Goal: Navigation & Orientation: Find specific page/section

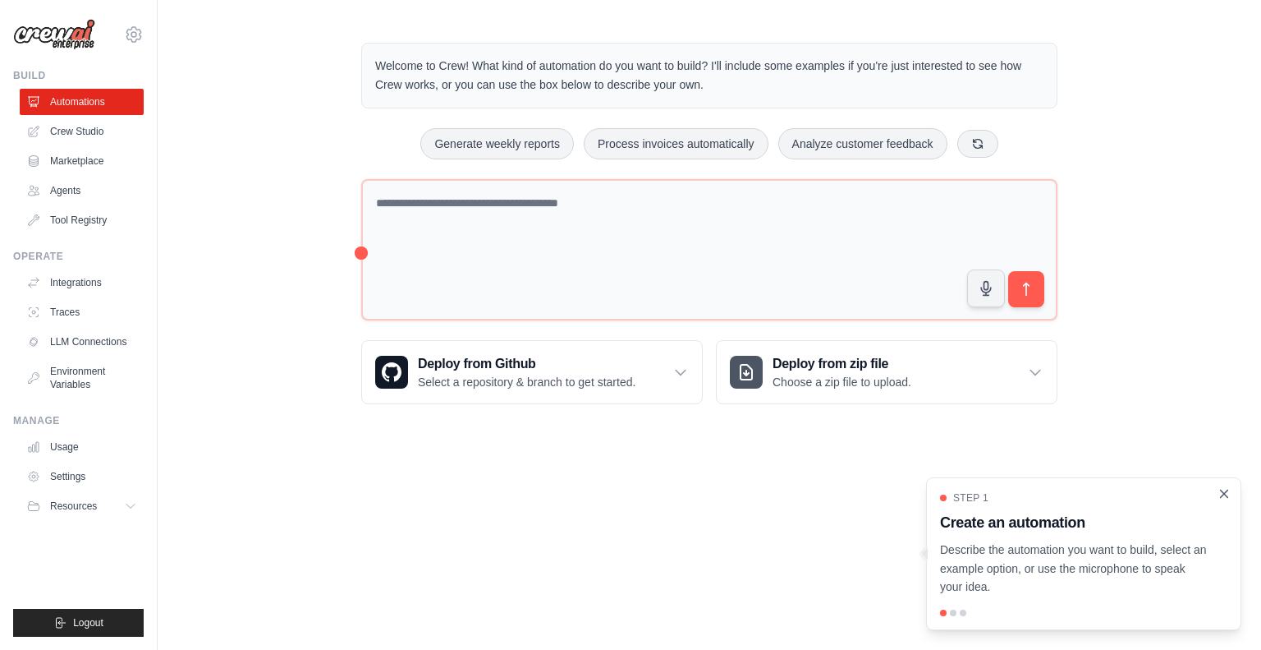
click at [1224, 494] on icon "Close walkthrough" at bounding box center [1224, 492] width 7 height 7
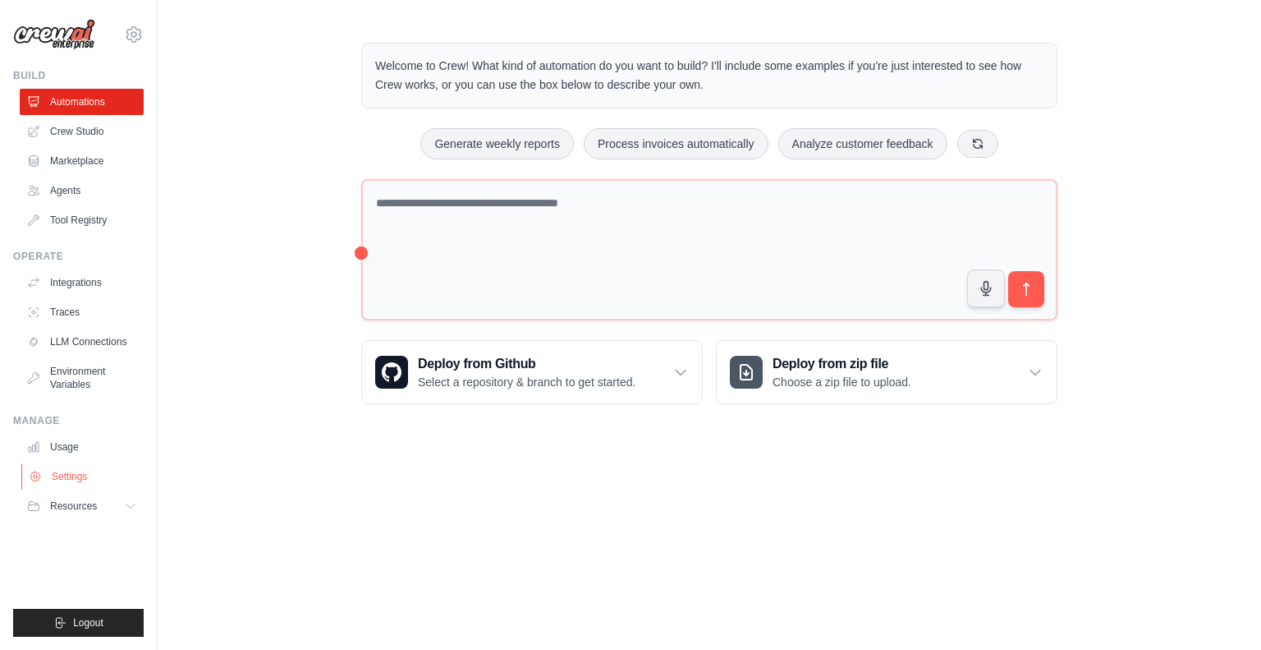
click at [67, 481] on link "Settings" at bounding box center [83, 476] width 124 height 26
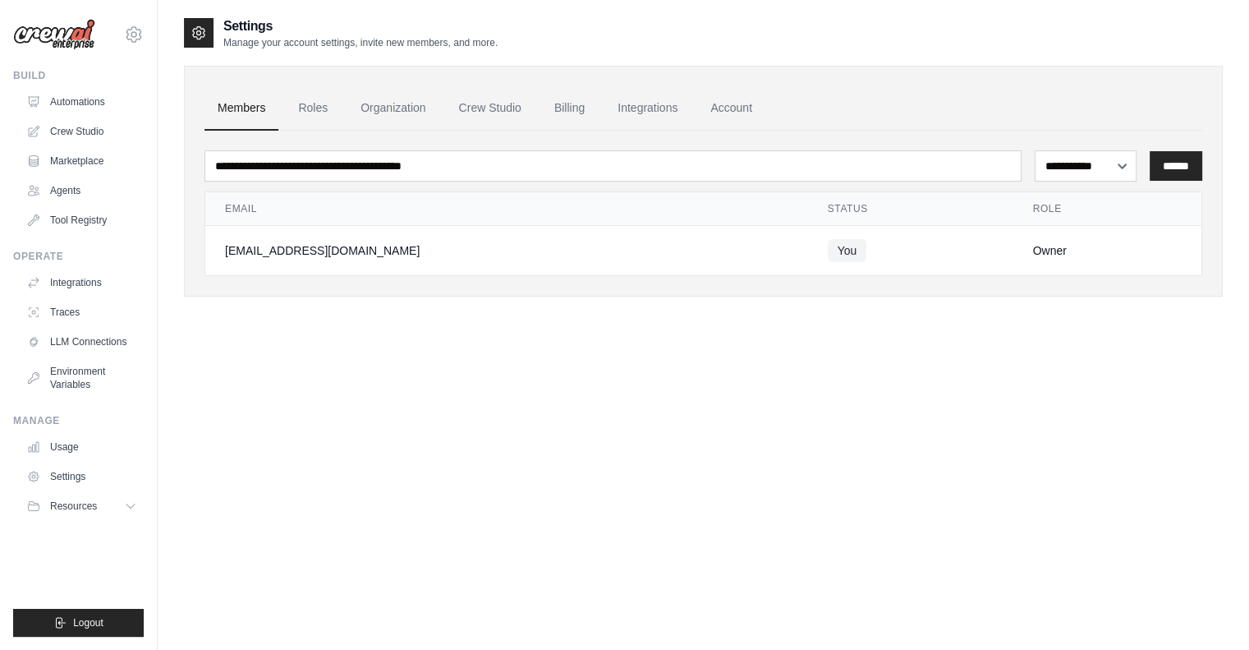
click at [286, 101] on ul "Members Roles Organization Crew Studio Billing Integrations Account" at bounding box center [704, 108] width 998 height 44
click at [324, 101] on link "Roles" at bounding box center [313, 108] width 56 height 44
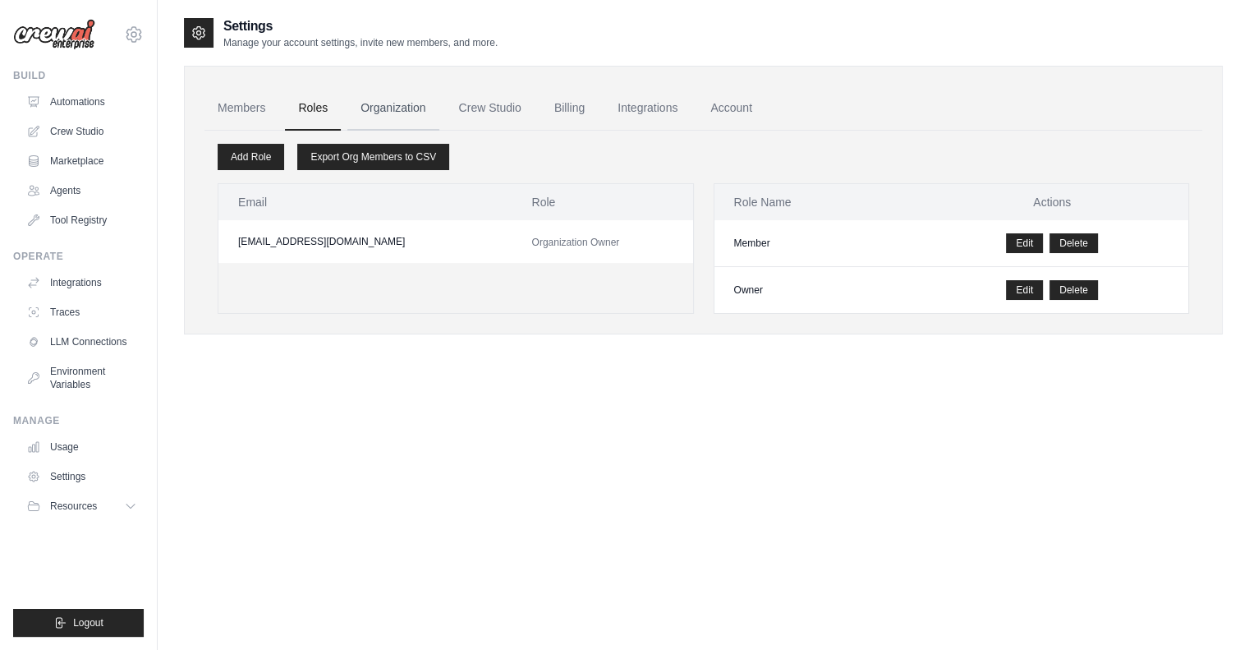
click at [414, 99] on link "Organization" at bounding box center [392, 108] width 91 height 44
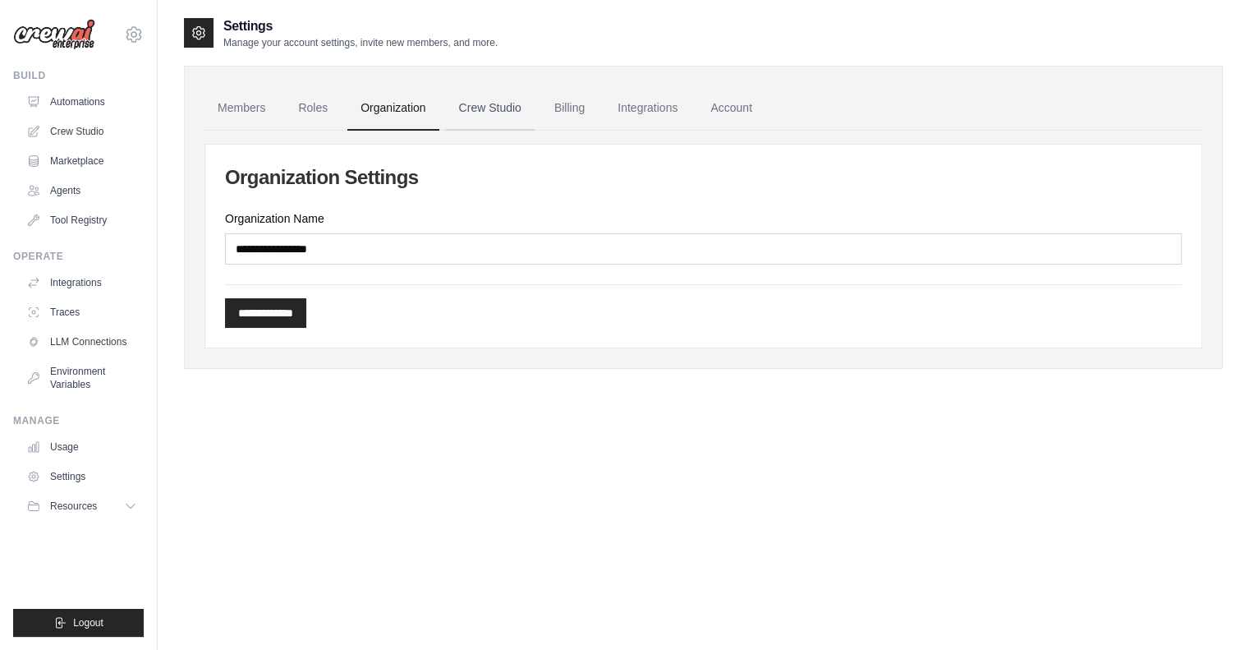
click at [497, 99] on link "Crew Studio" at bounding box center [490, 108] width 89 height 44
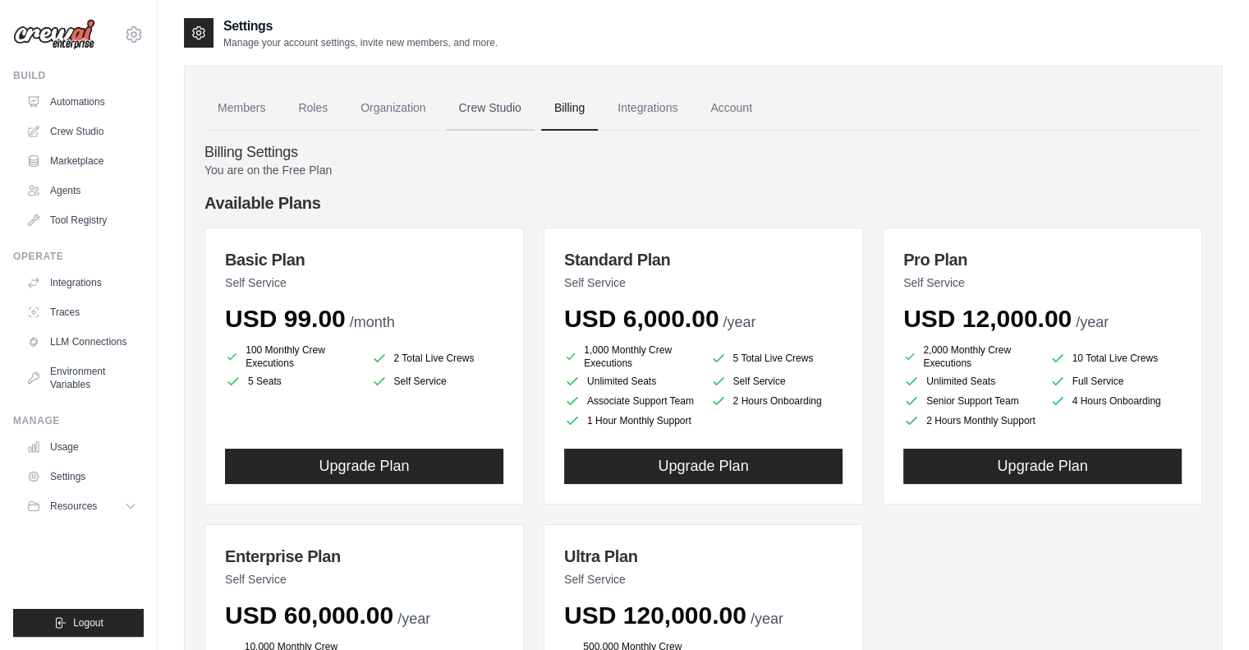
click at [526, 109] on link "Crew Studio" at bounding box center [490, 108] width 89 height 44
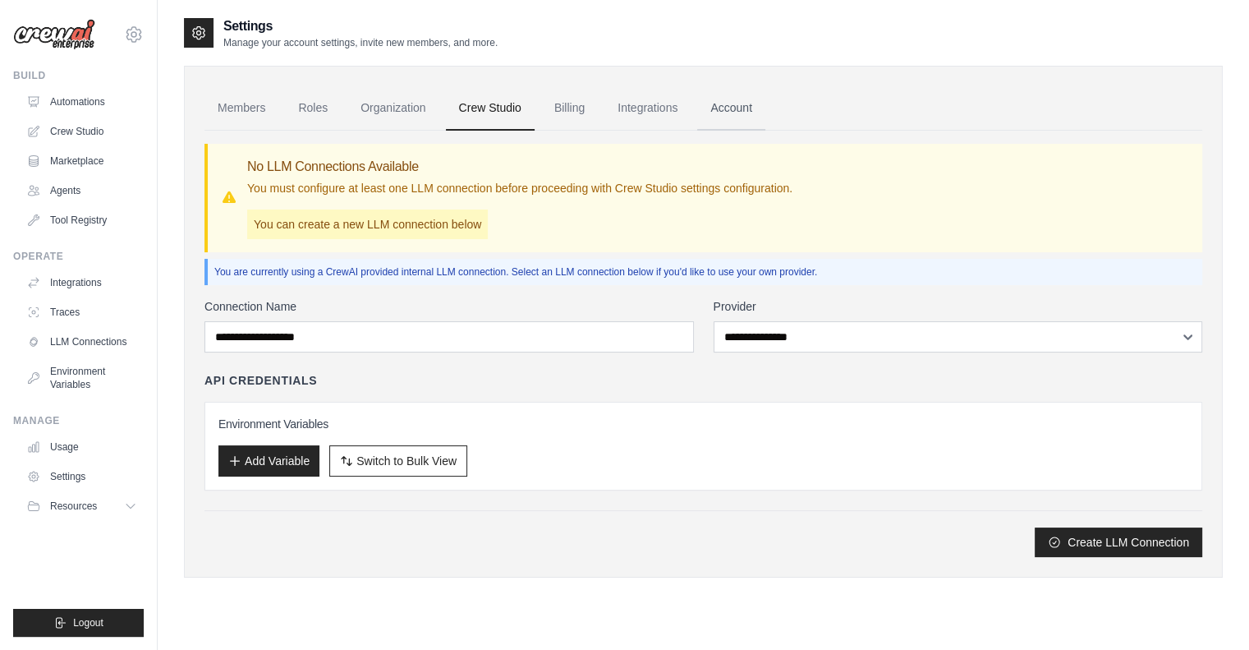
click at [736, 106] on link "Account" at bounding box center [731, 108] width 68 height 44
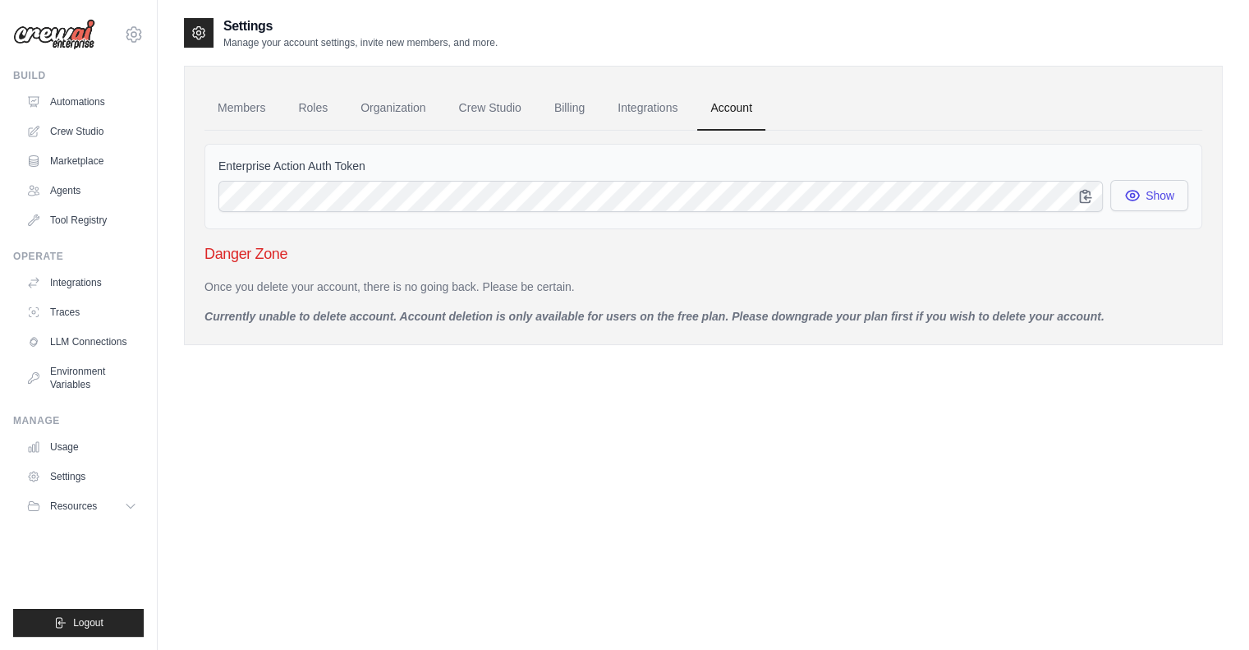
click at [1165, 196] on button "Show" at bounding box center [1149, 195] width 78 height 31
click at [712, 425] on div "Settings Manage your account settings, invite new members, and more. Members Ro…" at bounding box center [703, 341] width 1039 height 650
click at [243, 121] on link "Members" at bounding box center [242, 108] width 74 height 44
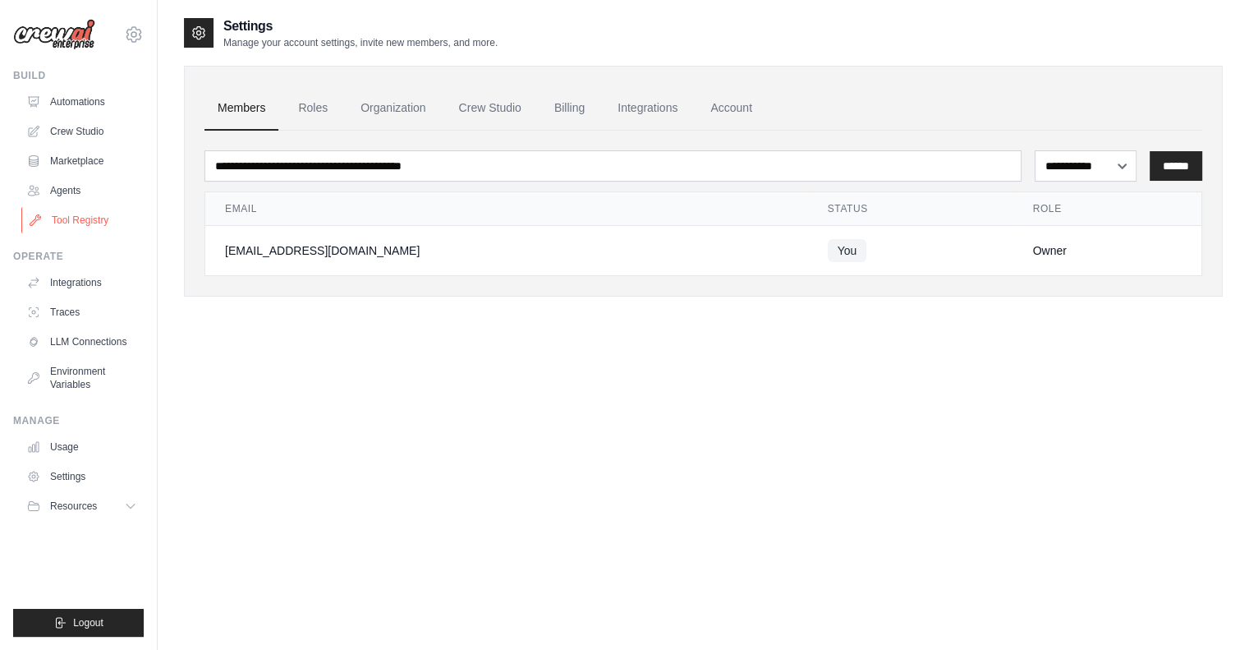
click at [95, 227] on link "Tool Registry" at bounding box center [83, 220] width 124 height 26
